Goal: Task Accomplishment & Management: Complete application form

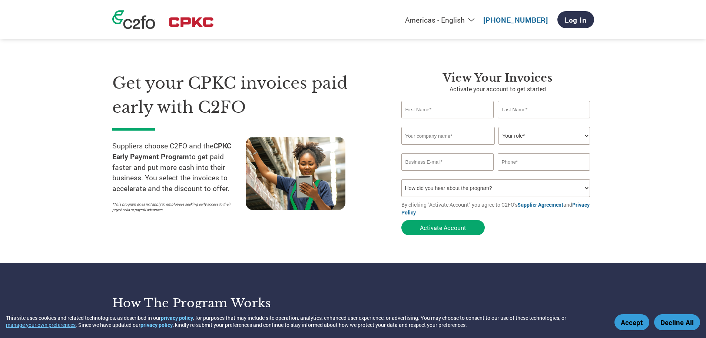
click at [427, 112] on input "text" at bounding box center [447, 109] width 93 height 17
type input "[PERSON_NAME]"
click at [524, 115] on input "text" at bounding box center [544, 109] width 93 height 17
type input "[PERSON_NAME]"
click at [477, 132] on input "text" at bounding box center [447, 136] width 93 height 18
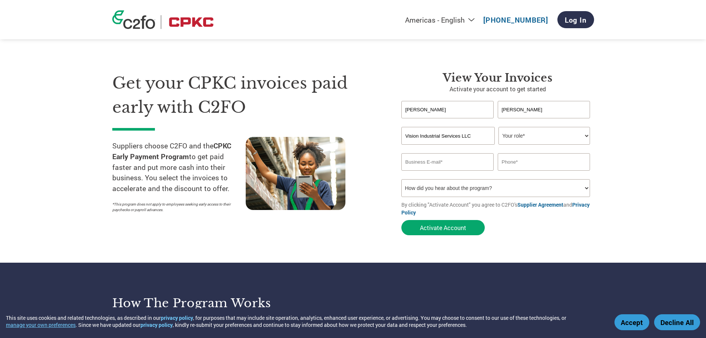
type input "Vision Industrial Services LLC"
click at [556, 139] on select "Your role* CFO Controller Credit Manager Finance Director Treasurer CEO Preside…" at bounding box center [544, 136] width 92 height 18
select select "OTHER"
click at [498, 127] on select "Your role* CFO Controller Credit Manager Finance Director Treasurer CEO Preside…" at bounding box center [544, 136] width 92 height 18
click at [417, 163] on input "email" at bounding box center [447, 161] width 93 height 17
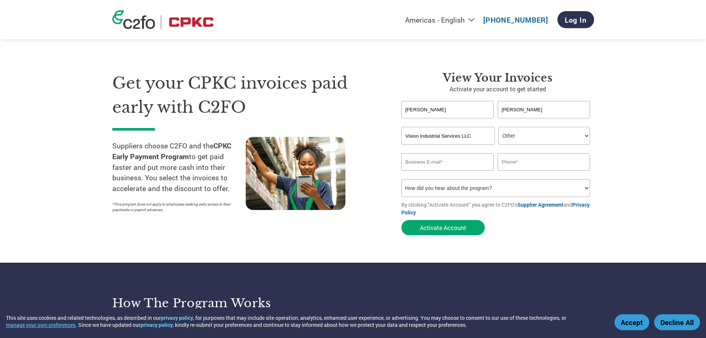
click at [521, 146] on div "Invalid company name or company name is too long" at bounding box center [495, 147] width 189 height 5
click at [519, 138] on select "Your role* CFO Controller Credit Manager Finance Director Treasurer CEO Preside…" at bounding box center [544, 136] width 92 height 18
click at [498, 127] on select "Your role* CFO Controller Credit Manager Finance Director Treasurer CEO Preside…" at bounding box center [544, 136] width 92 height 18
click at [441, 165] on input "email" at bounding box center [447, 161] width 93 height 17
type input "[EMAIL_ADDRESS][DOMAIN_NAME]"
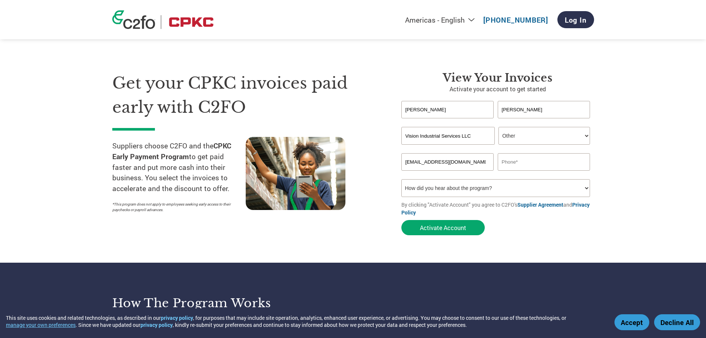
type input "3372228485"
click at [488, 198] on form "[PERSON_NAME] Invalid first name or first name is too long Invalid last name or…" at bounding box center [497, 170] width 193 height 138
click at [483, 190] on select "How did you hear about the program? Received a letter Email Social Media Online…" at bounding box center [495, 188] width 189 height 18
select select "Email"
click at [401, 179] on select "How did you hear about the program? Received a letter Email Social Media Online…" at bounding box center [495, 188] width 189 height 18
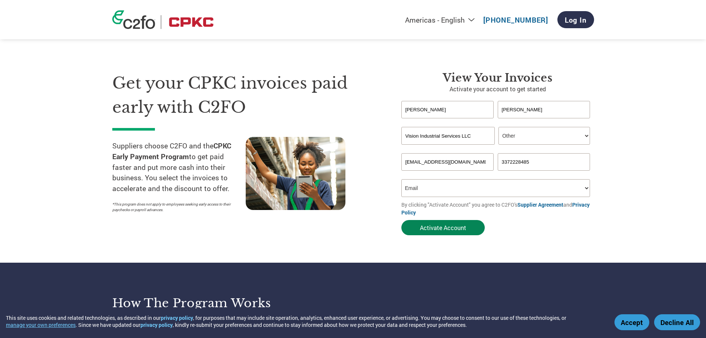
click at [418, 229] on button "Activate Account" at bounding box center [442, 227] width 83 height 15
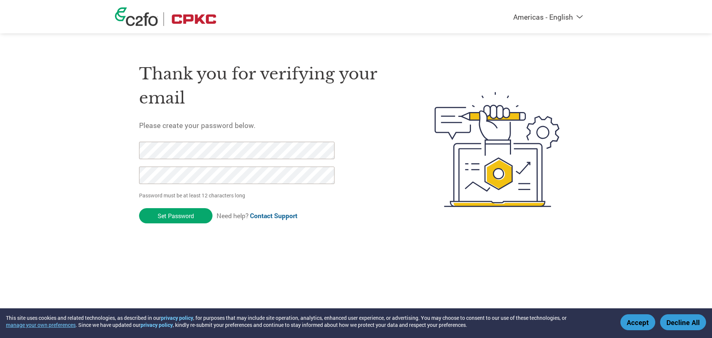
click at [186, 159] on div at bounding box center [232, 167] width 187 height 50
drag, startPoint x: 186, startPoint y: 216, endPoint x: 113, endPoint y: 152, distance: 96.7
click at [113, 152] on div "Americas - English Américas - Español Américas - Português Amériques - Français…" at bounding box center [356, 120] width 712 height 240
click at [165, 251] on html "This site uses cookies and related technologies, as described in our privacy po…" at bounding box center [356, 134] width 712 height 269
click at [137, 152] on div "Thank you for verifying your email Please create your password below. Password …" at bounding box center [356, 149] width 482 height 196
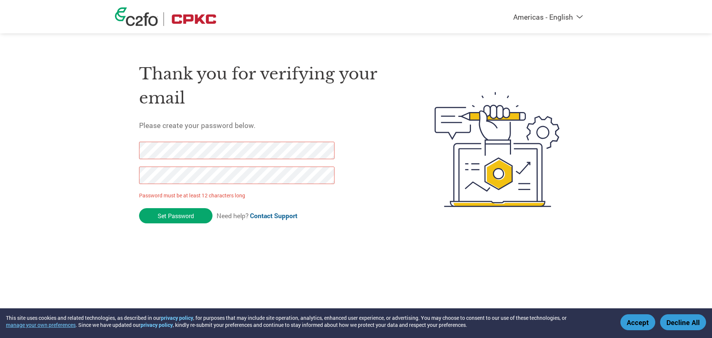
click at [634, 318] on button "Accept" at bounding box center [637, 322] width 35 height 16
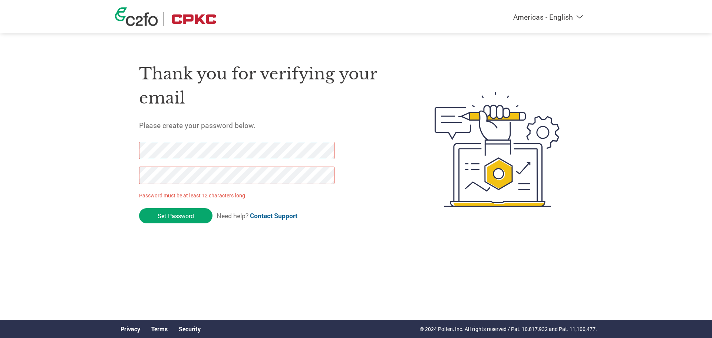
click at [133, 152] on div "Thank you for verifying your email Please create your password below. Password …" at bounding box center [356, 149] width 482 height 196
click at [205, 219] on input "Set Password" at bounding box center [175, 215] width 73 height 15
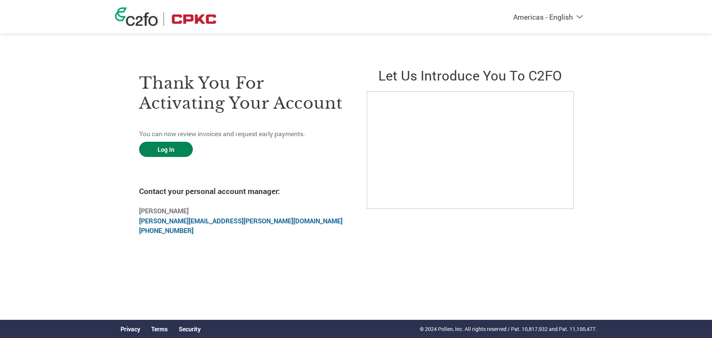
click at [170, 147] on link "Log In" at bounding box center [166, 149] width 54 height 15
